Goal: Information Seeking & Learning: Learn about a topic

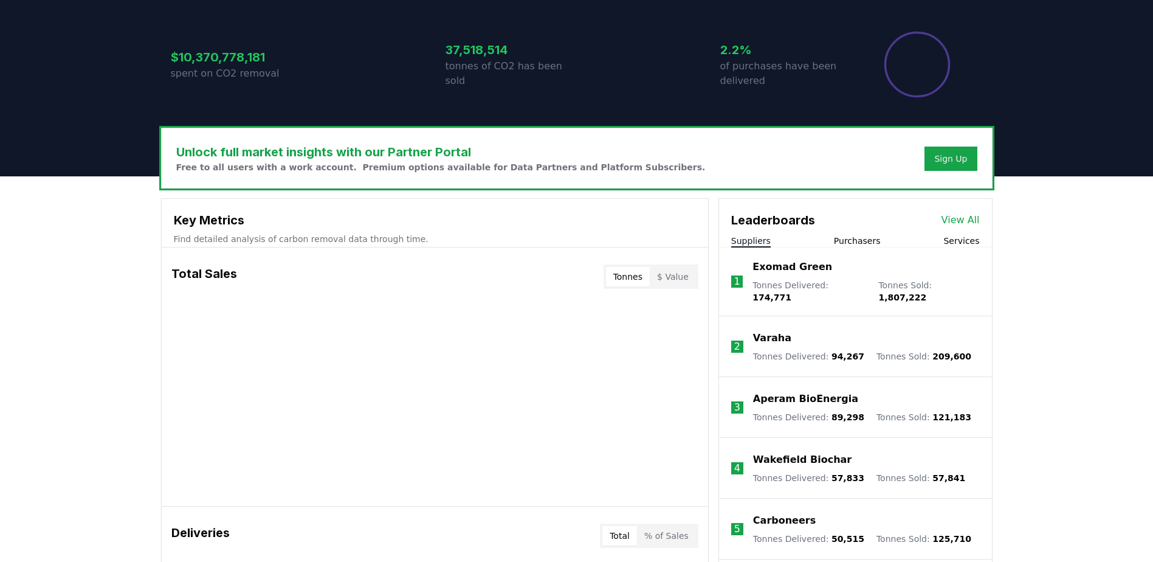
scroll to position [243, 0]
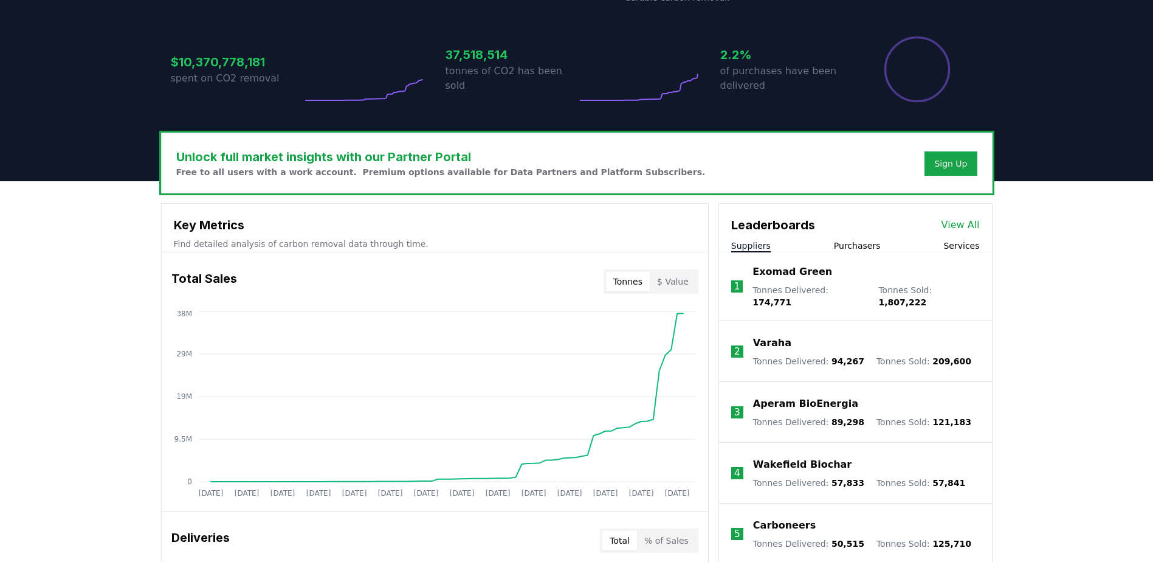
click at [753, 246] on button "Suppliers" at bounding box center [751, 245] width 40 height 12
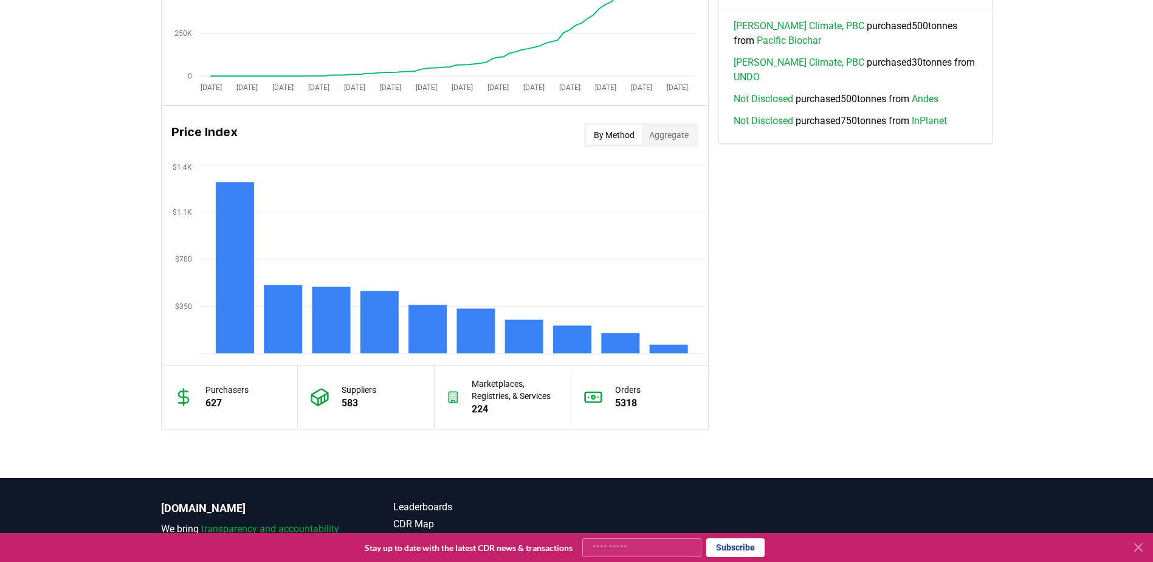
scroll to position [912, 0]
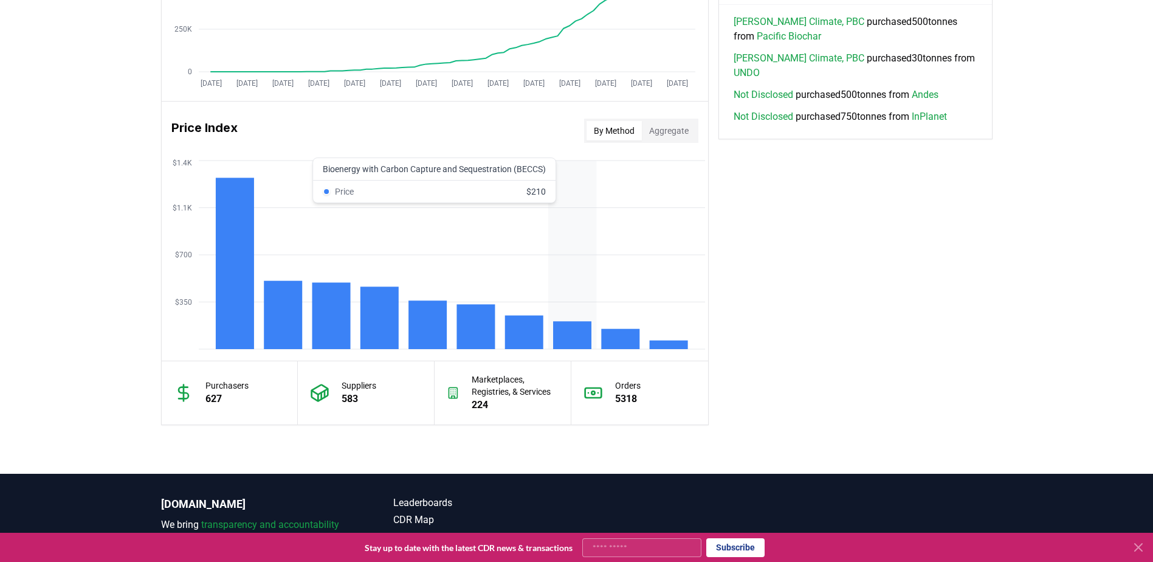
click at [577, 329] on rect at bounding box center [572, 335] width 38 height 28
click at [573, 283] on icon "$350 $700 $1.1K $1.4K" at bounding box center [435, 254] width 546 height 194
click at [572, 337] on rect at bounding box center [572, 335] width 38 height 28
click at [583, 243] on icon "$350 $700 $1.1K $1.4K" at bounding box center [435, 254] width 546 height 194
click at [675, 131] on button "Aggregate" at bounding box center [669, 130] width 54 height 19
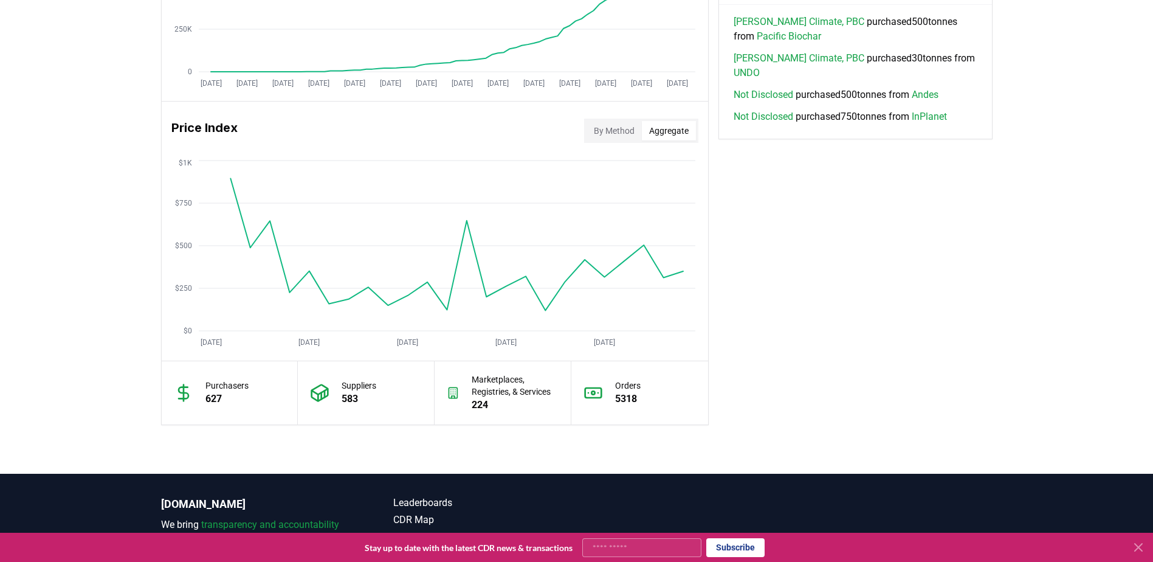
click at [604, 124] on button "By Method" at bounding box center [614, 130] width 55 height 19
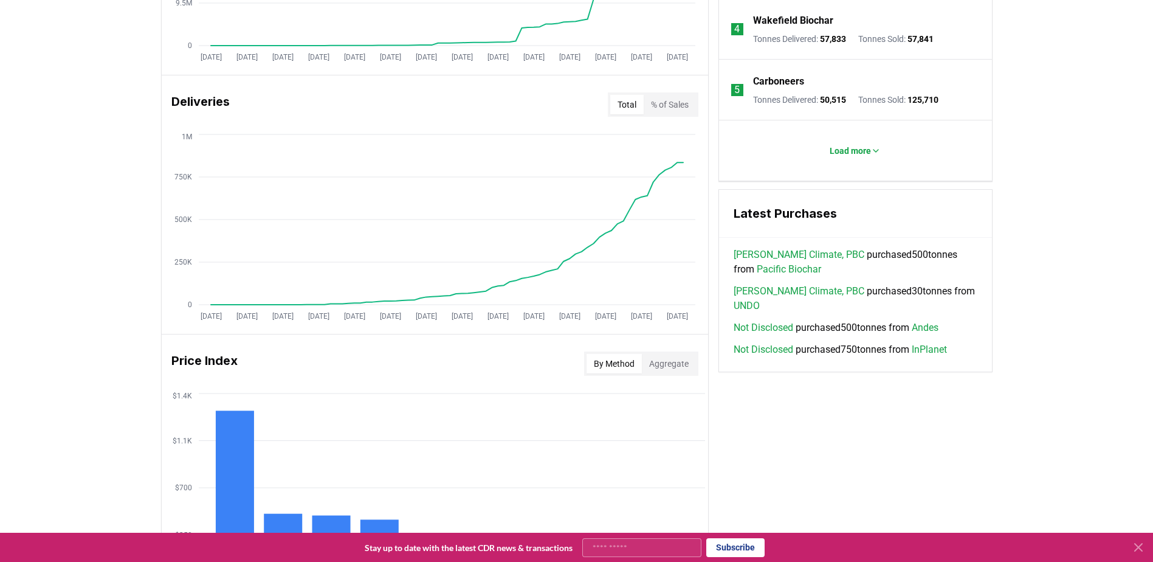
scroll to position [608, 0]
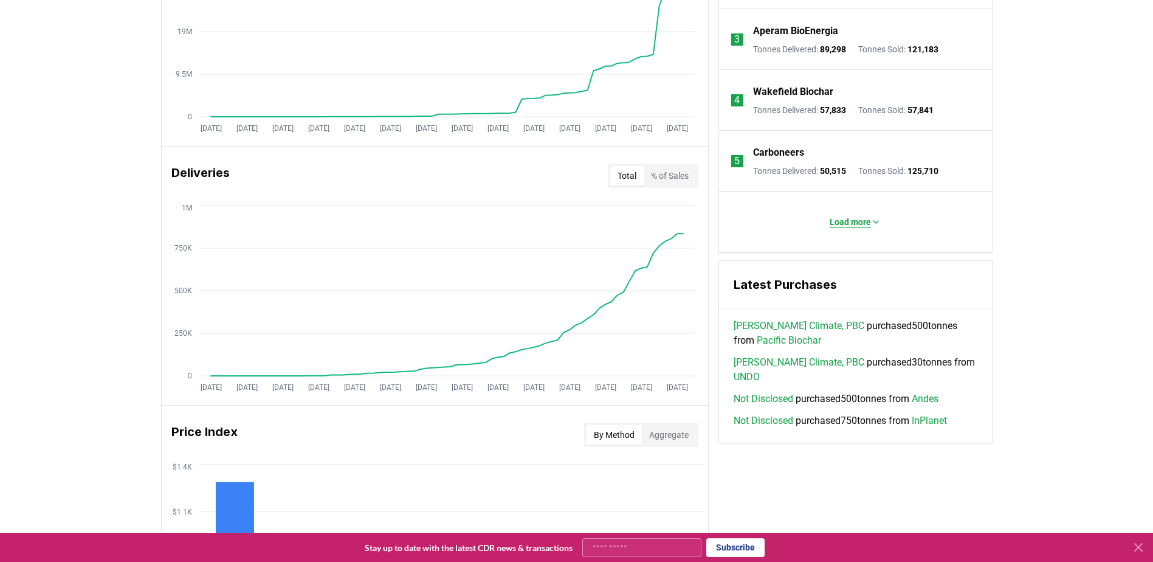
click at [835, 224] on p "Load more" at bounding box center [850, 222] width 41 height 12
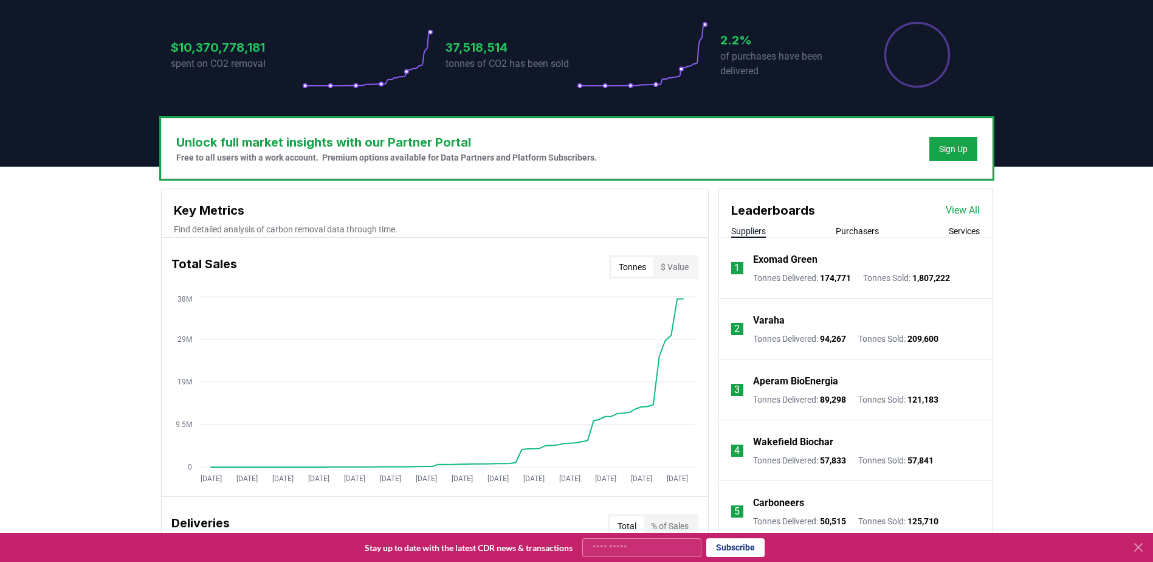
scroll to position [182, 0]
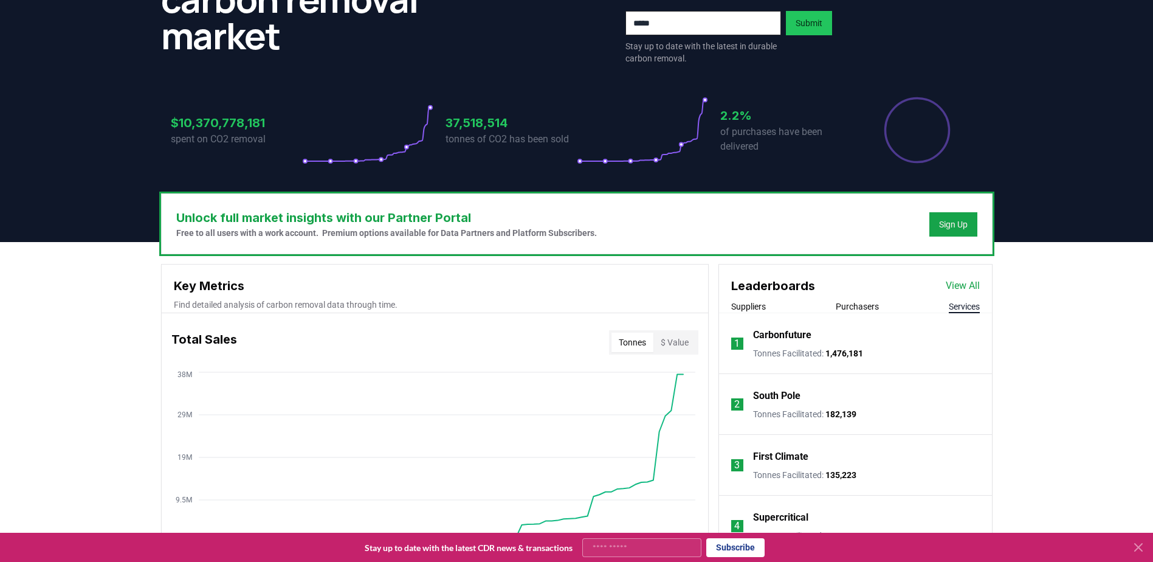
click at [957, 311] on button "Services" at bounding box center [964, 306] width 31 height 12
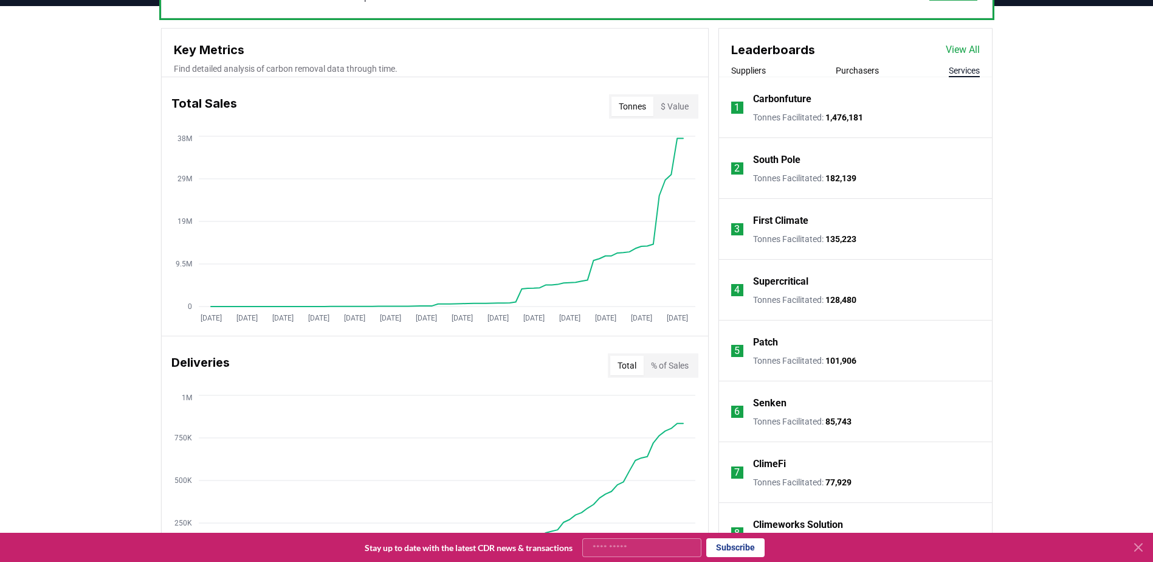
scroll to position [304, 0]
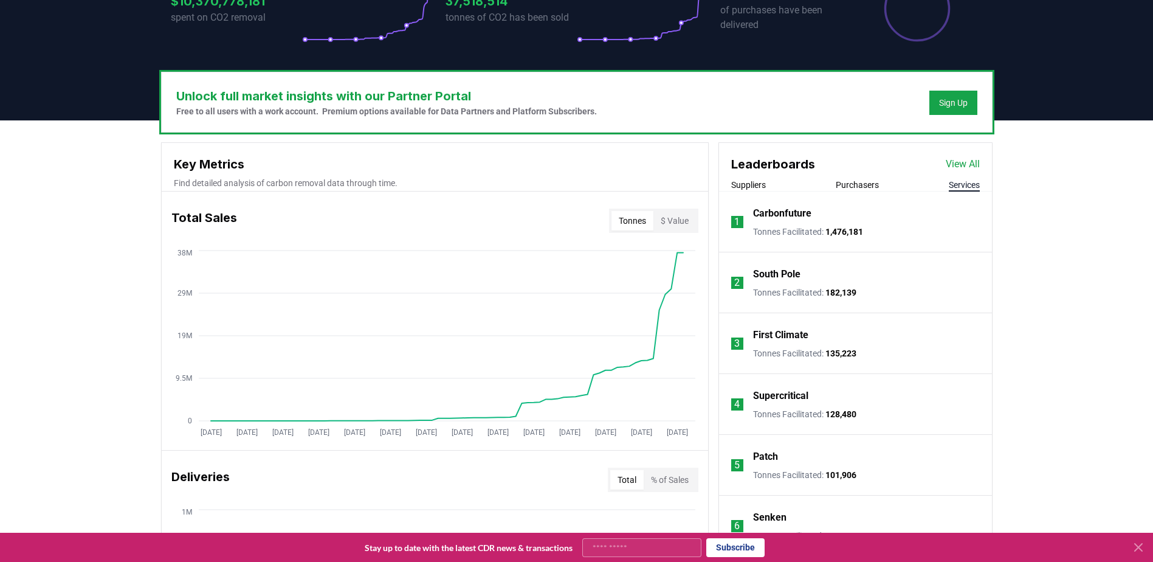
click at [866, 184] on button "Purchasers" at bounding box center [857, 185] width 43 height 12
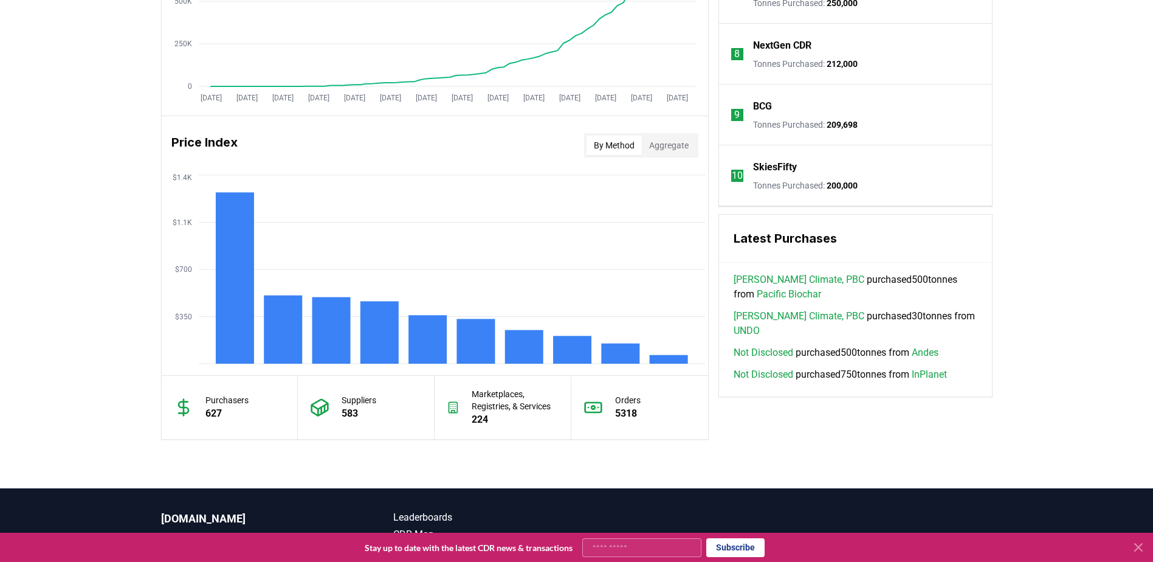
scroll to position [912, 0]
